Goal: Entertainment & Leisure: Browse casually

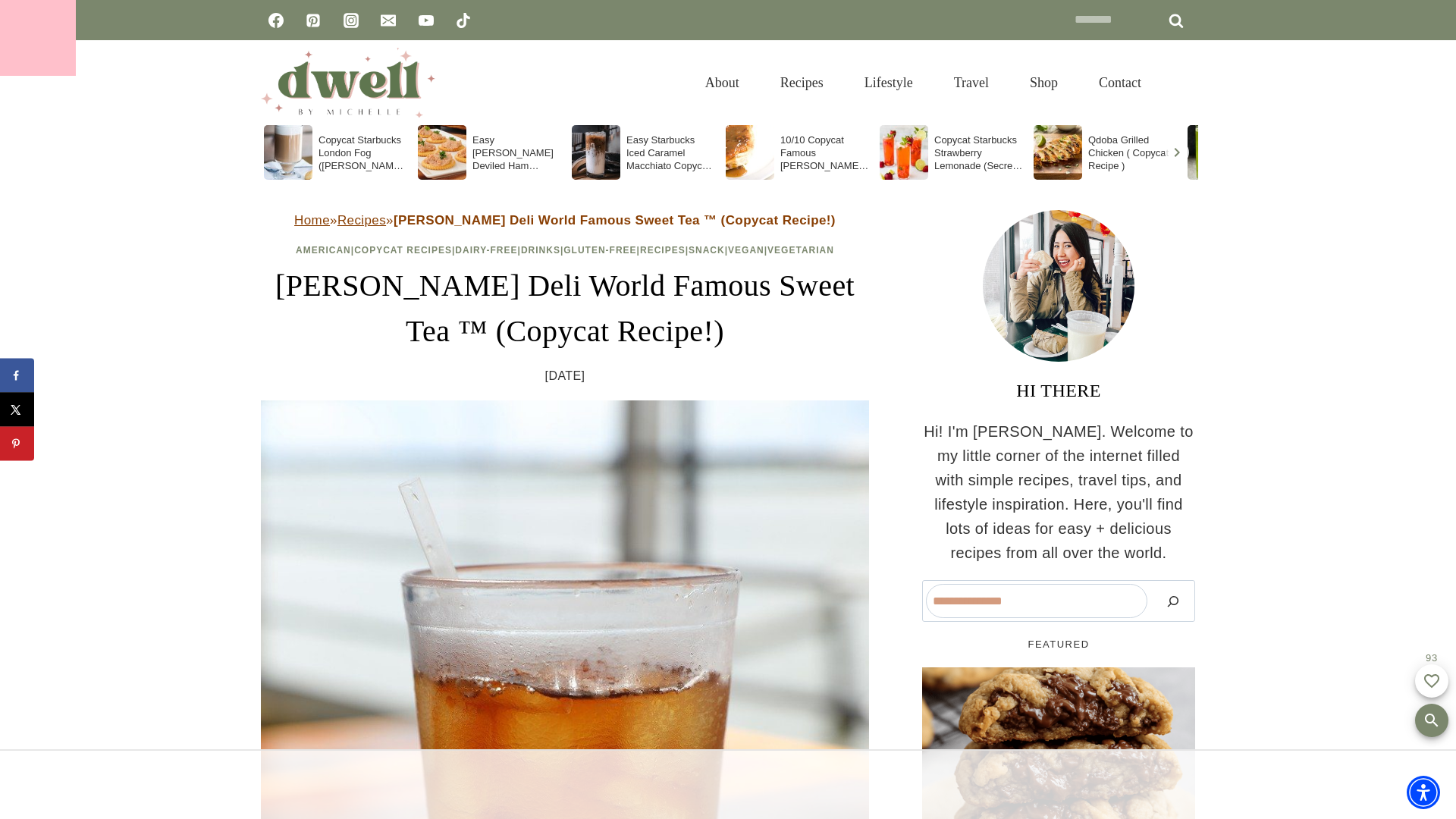
click at [38, 38] on div at bounding box center [37, 37] width 75 height 75
